Goal: Check status: Check status

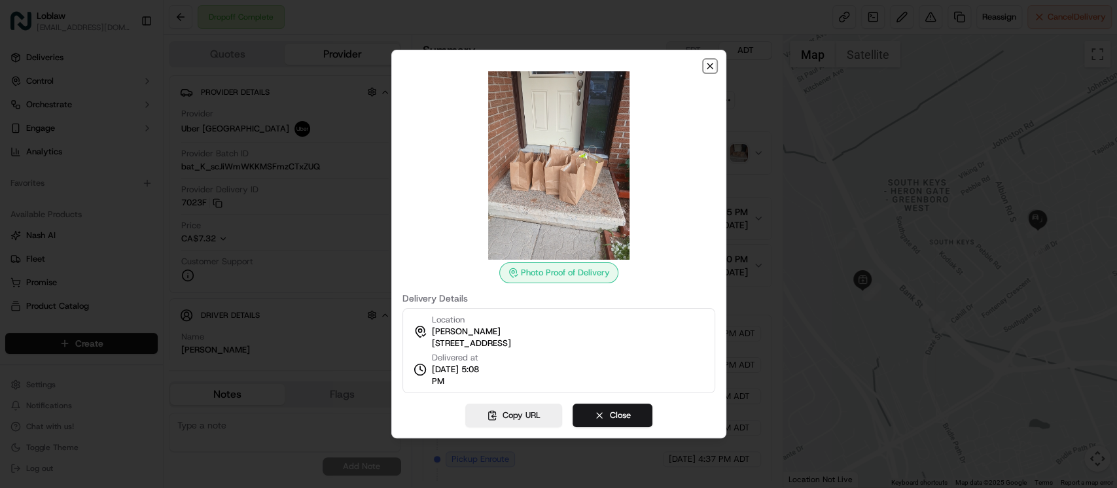
click at [706, 69] on icon "button" at bounding box center [709, 66] width 10 height 10
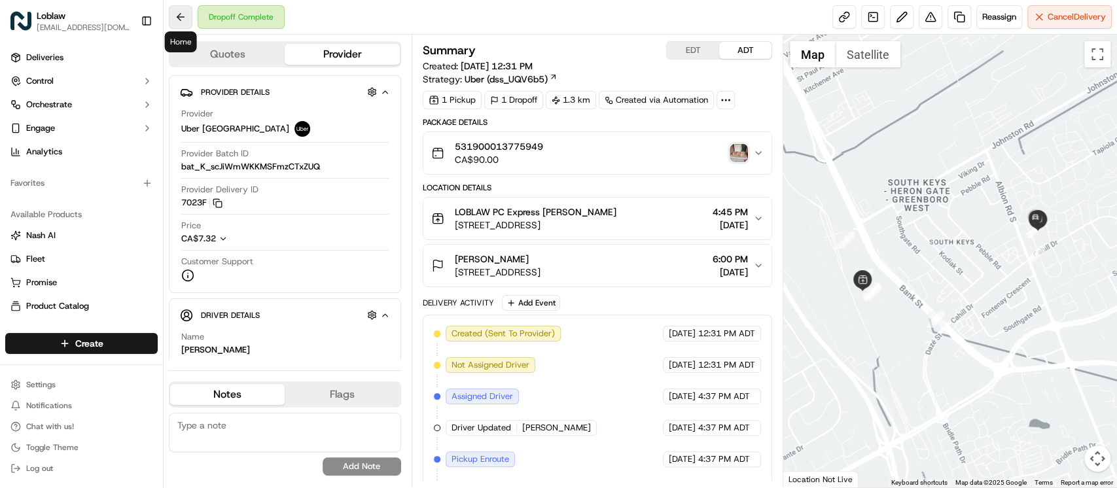
click at [175, 14] on button at bounding box center [181, 17] width 24 height 24
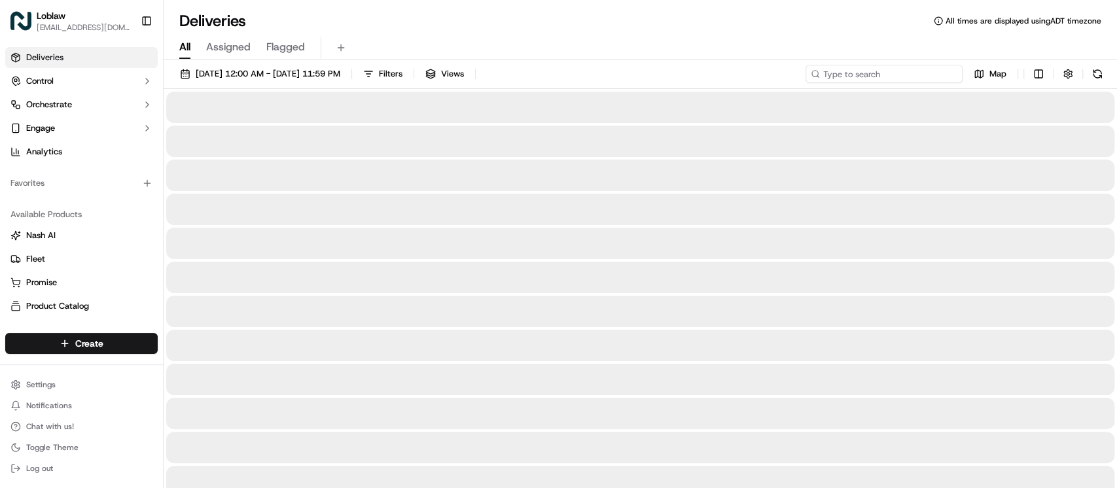
click at [902, 74] on input at bounding box center [883, 74] width 157 height 18
paste input "531900013775949"
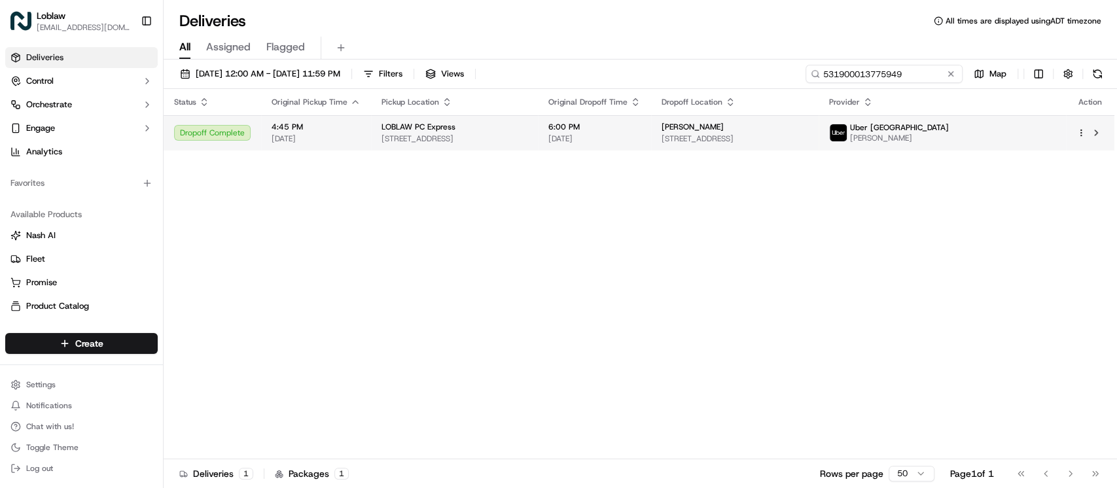
type input "531900013775949"
click at [640, 122] on span "6:00 PM" at bounding box center [594, 127] width 92 height 10
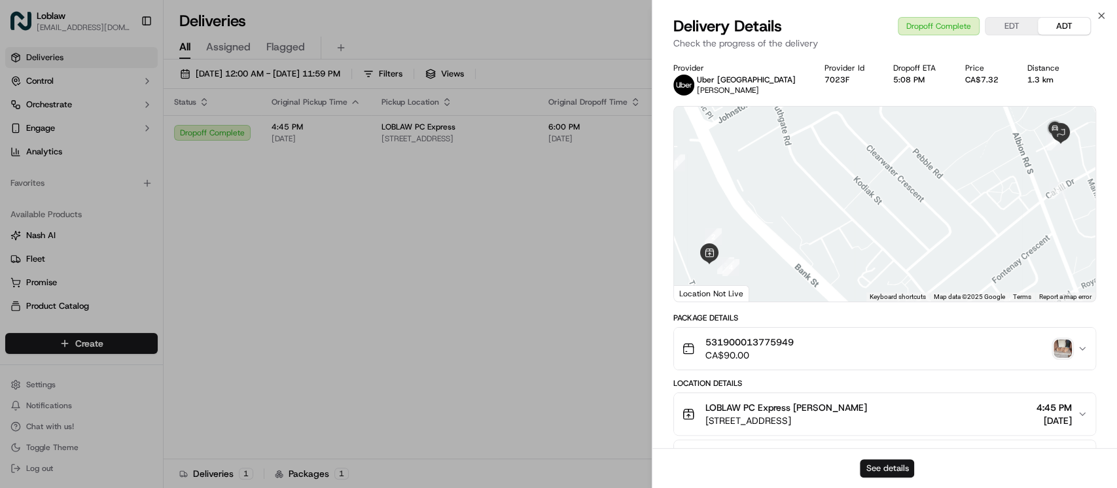
click at [871, 463] on button "See details" at bounding box center [886, 468] width 54 height 18
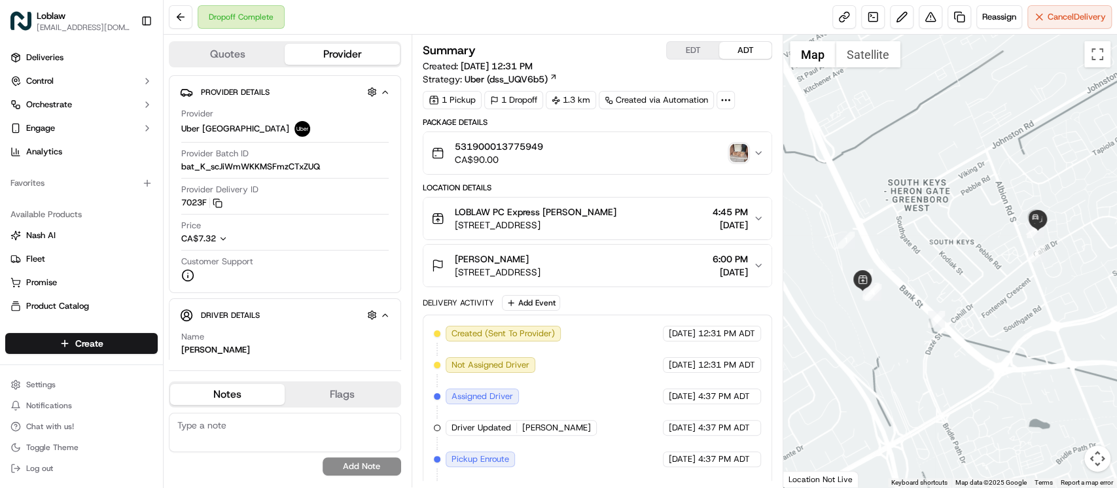
click at [737, 154] on img "button" at bounding box center [738, 153] width 18 height 18
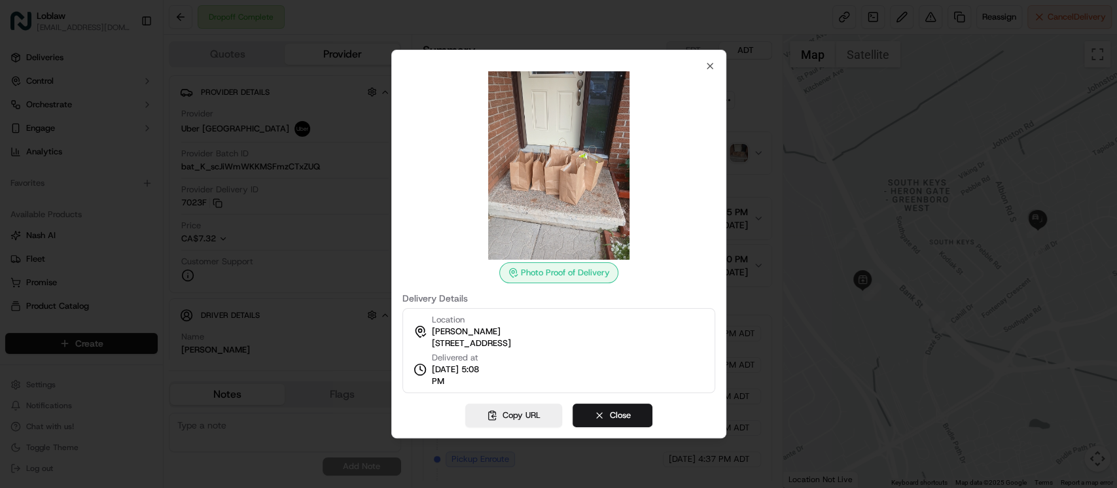
click at [710, 74] on div at bounding box center [558, 165] width 313 height 188
click at [704, 62] on icon "button" at bounding box center [709, 66] width 10 height 10
